Goal: Information Seeking & Learning: Compare options

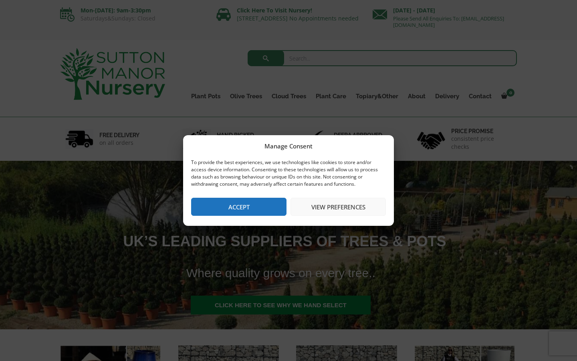
click at [246, 207] on button "Accept" at bounding box center [238, 206] width 95 height 18
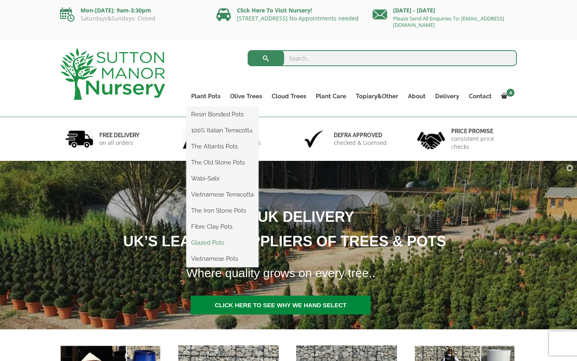
click at [205, 242] on link "Glazed Pots" at bounding box center [222, 242] width 72 height 12
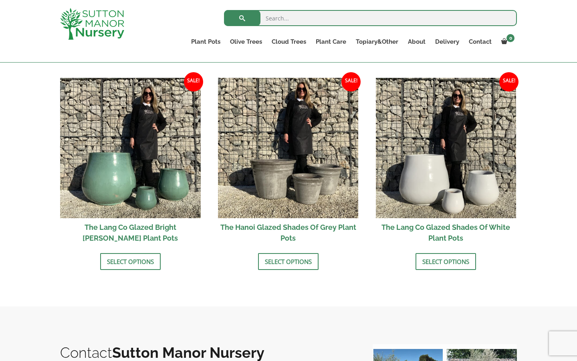
scroll to position [806, 0]
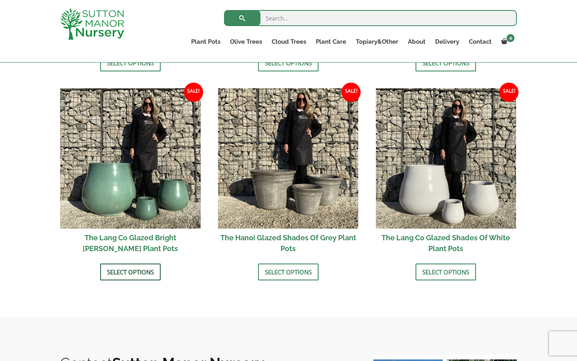
click at [121, 275] on link "Select options" at bounding box center [130, 271] width 60 height 17
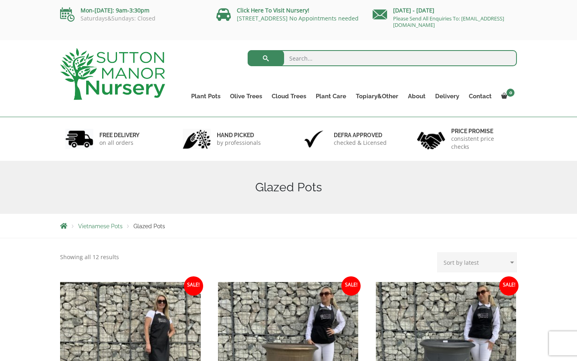
scroll to position [0, 0]
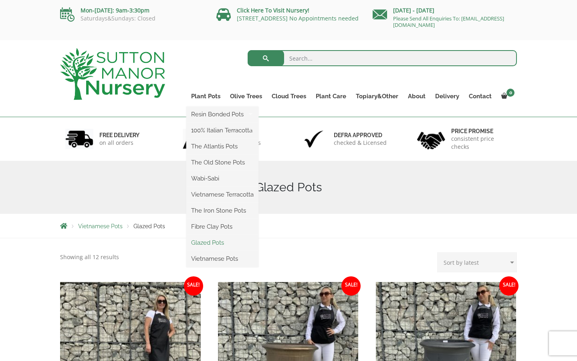
click at [209, 242] on link "Glazed Pots" at bounding box center [222, 242] width 72 height 12
click at [211, 179] on link "Wabi-Sabi" at bounding box center [222, 178] width 72 height 12
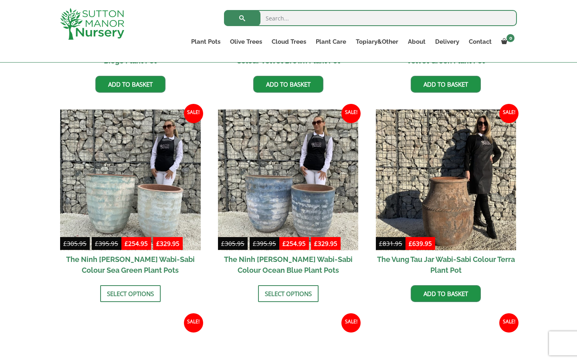
scroll to position [574, 0]
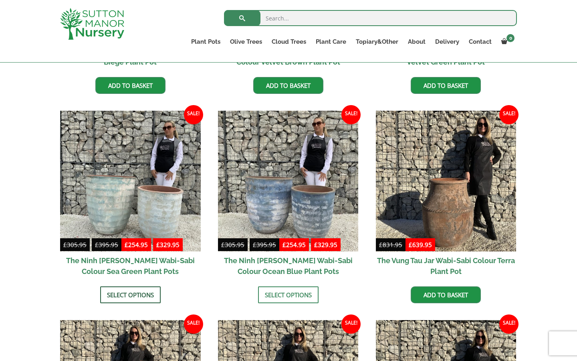
click at [137, 295] on link "Select options" at bounding box center [130, 294] width 60 height 17
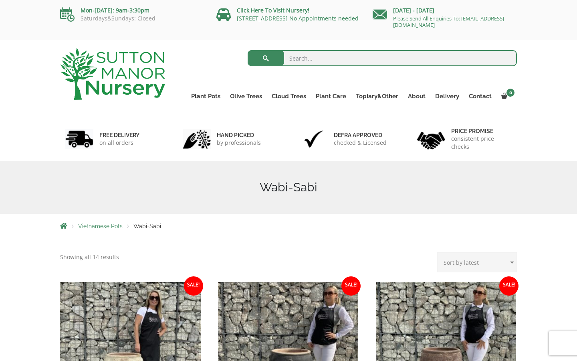
scroll to position [0, 0]
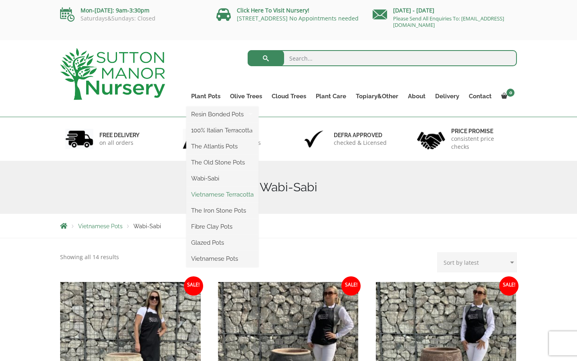
click at [215, 194] on link "Vietnamese Terracotta" at bounding box center [222, 194] width 72 height 12
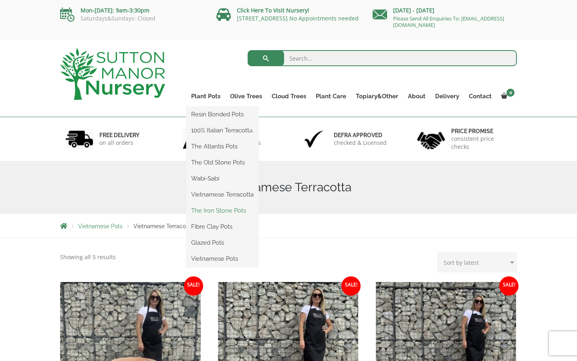
click at [213, 212] on link "The Iron Stone Pots" at bounding box center [222, 210] width 72 height 12
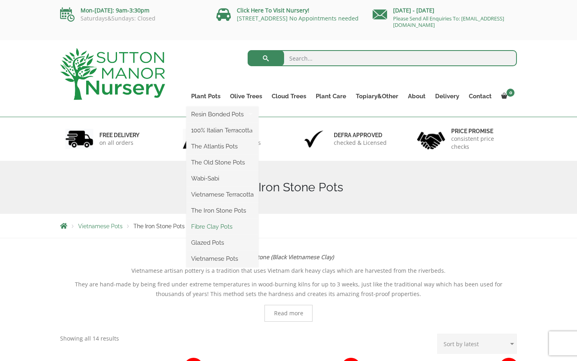
click at [214, 227] on link "Fibre Clay Pots" at bounding box center [222, 226] width 72 height 12
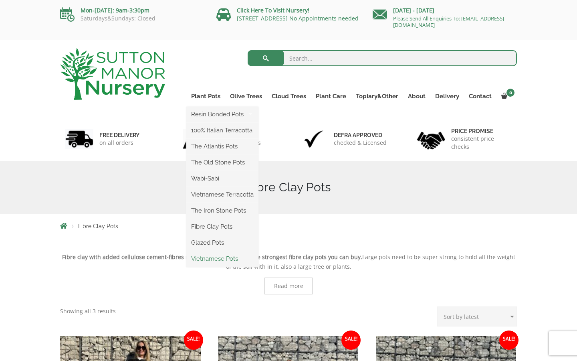
click at [208, 258] on link "Vietnamese Pots" at bounding box center [222, 258] width 72 height 12
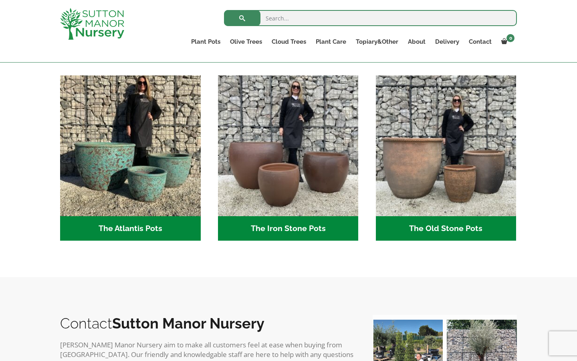
scroll to position [411, 0]
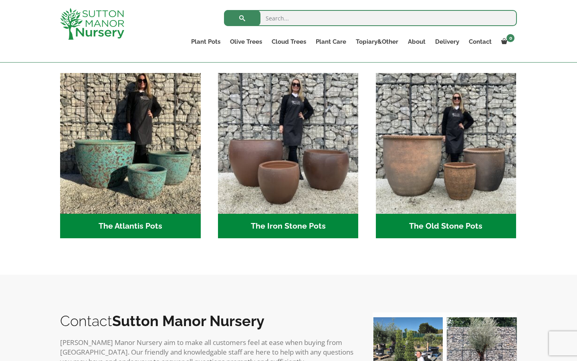
click at [131, 229] on h2 "The Atlantis Pots (11)" at bounding box center [130, 226] width 141 height 25
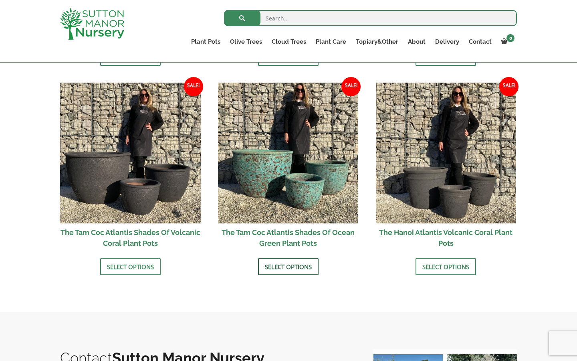
scroll to position [667, 0]
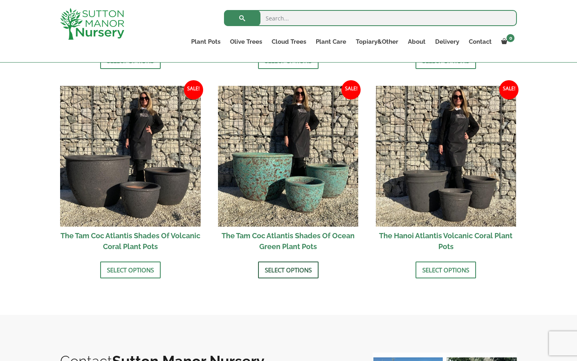
click at [287, 270] on link "Select options" at bounding box center [288, 269] width 60 height 17
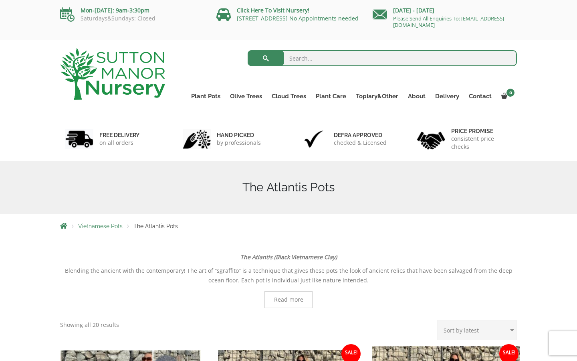
scroll to position [0, 0]
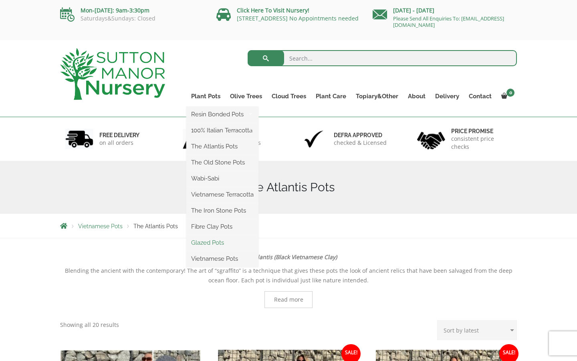
click at [211, 242] on link "Glazed Pots" at bounding box center [222, 242] width 72 height 12
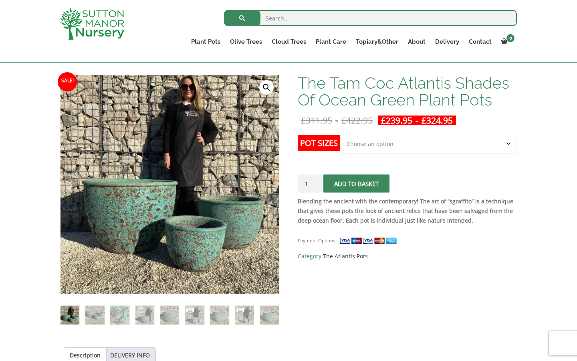
scroll to position [110, 0]
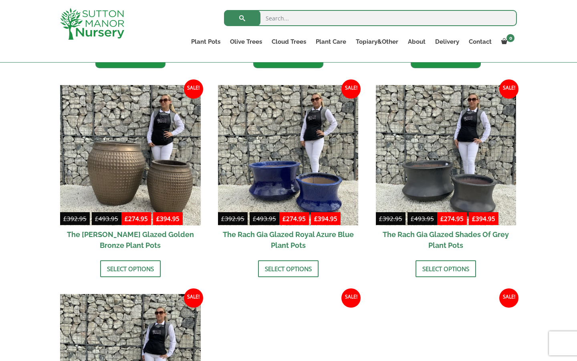
scroll to position [390, 0]
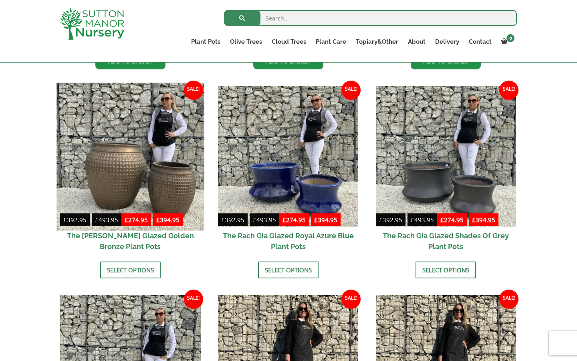
click at [123, 174] on img at bounding box center [129, 156] width 147 height 147
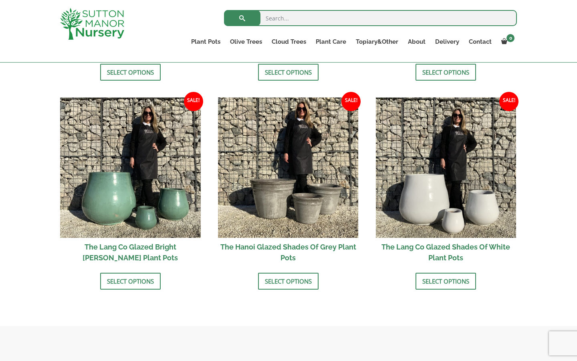
scroll to position [798, 0]
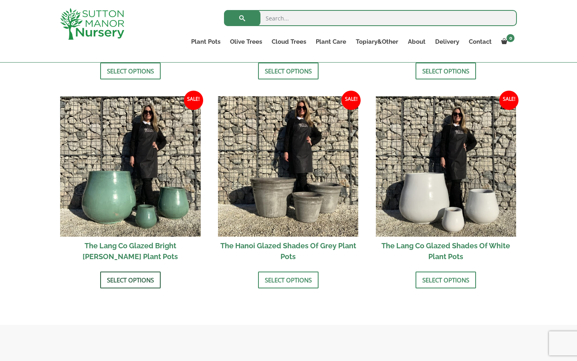
click at [120, 281] on link "Select options" at bounding box center [130, 279] width 60 height 17
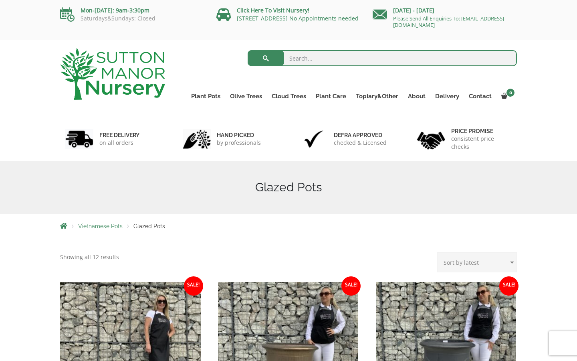
scroll to position [0, 0]
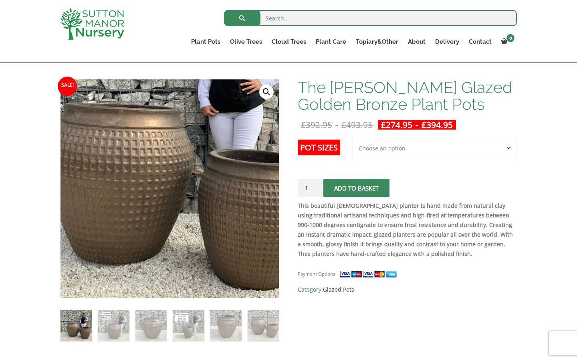
scroll to position [105, 0]
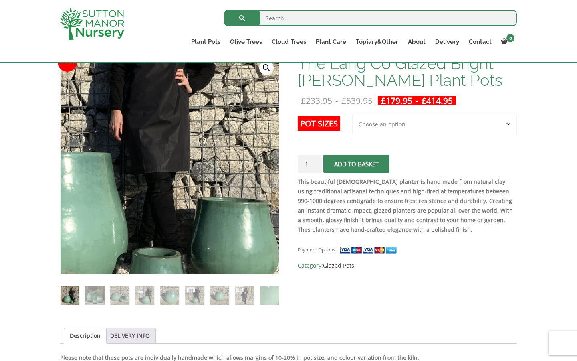
scroll to position [83, 0]
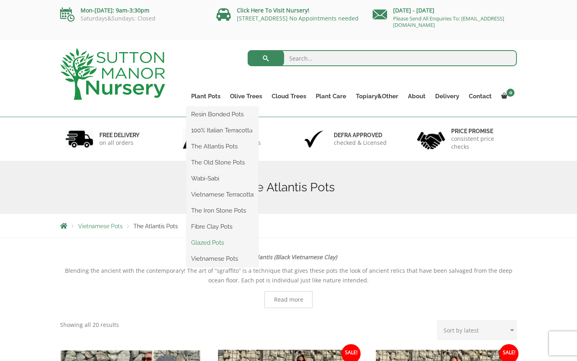
click at [207, 243] on link "Glazed Pots" at bounding box center [222, 242] width 72 height 12
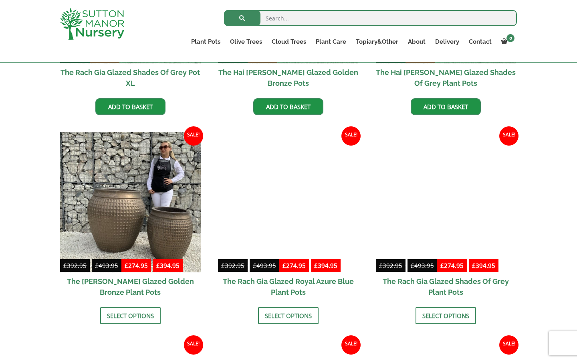
scroll to position [359, 0]
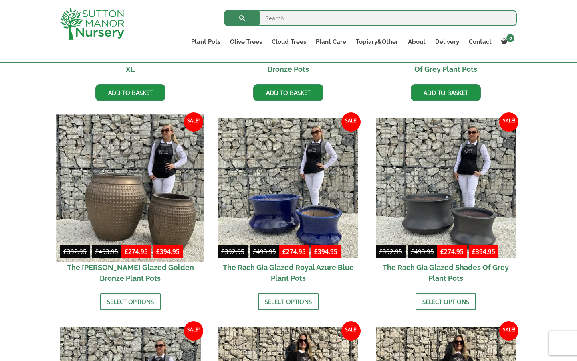
click at [126, 208] on img at bounding box center [129, 187] width 147 height 147
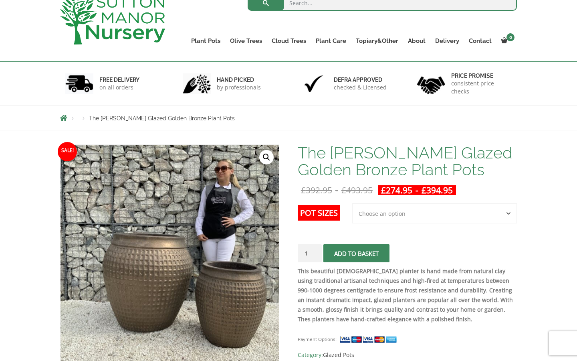
scroll to position [17, 0]
